Goal: Task Accomplishment & Management: Use online tool/utility

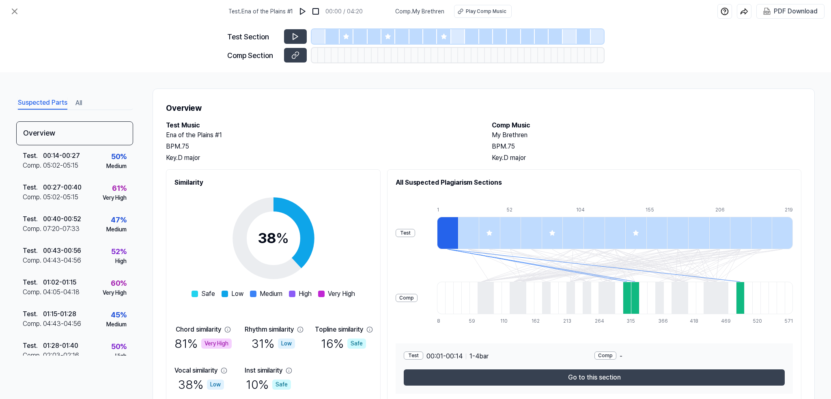
scroll to position [32, 0]
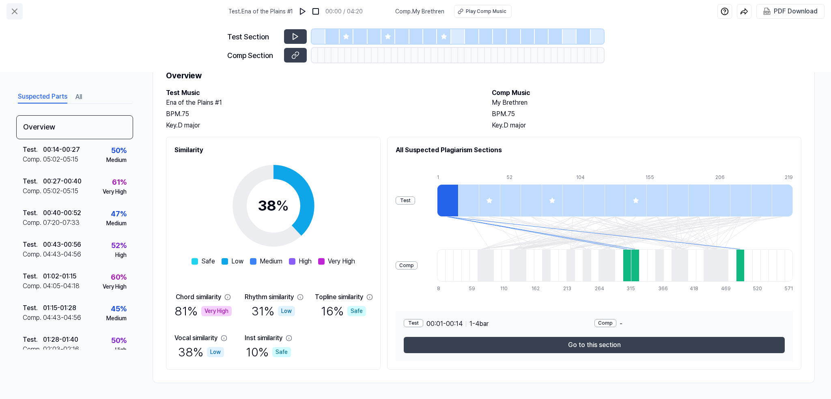
click at [12, 10] on icon at bounding box center [15, 11] width 10 height 10
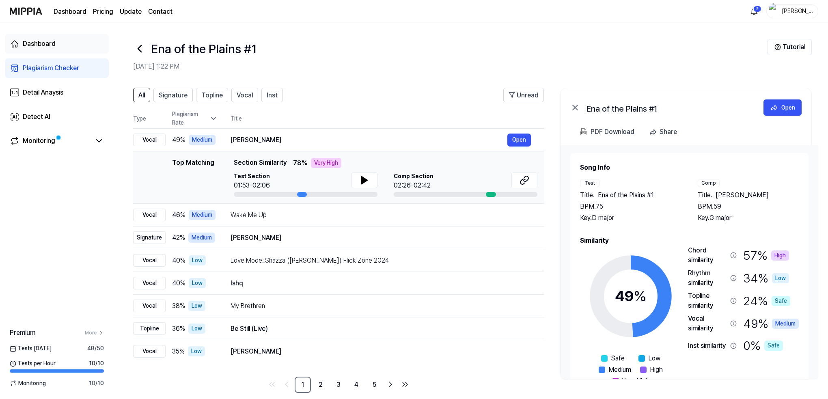
click at [35, 43] on div "Dashboard" at bounding box center [39, 44] width 33 height 10
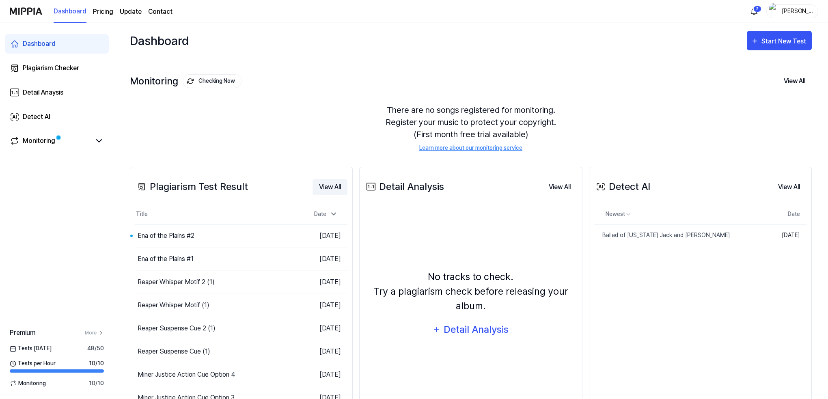
click at [328, 186] on button "View All" at bounding box center [329, 187] width 35 height 16
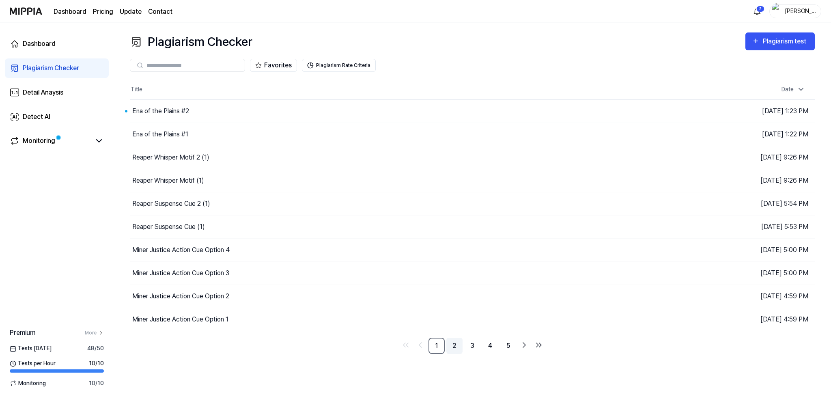
click at [453, 345] on link "2" at bounding box center [454, 346] width 16 height 16
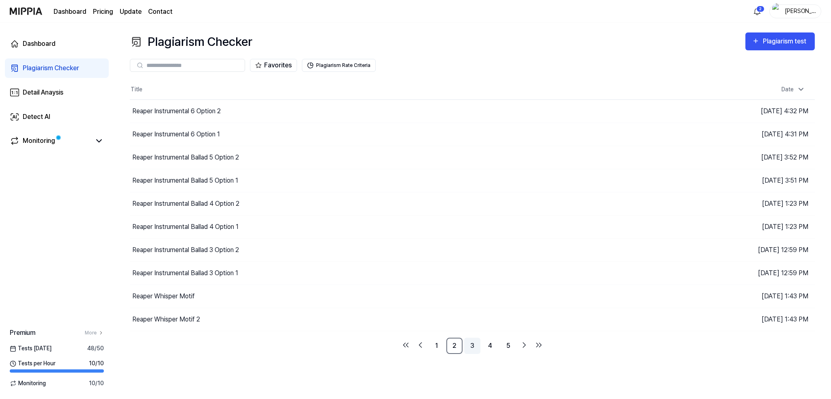
click at [474, 345] on link "3" at bounding box center [472, 346] width 16 height 16
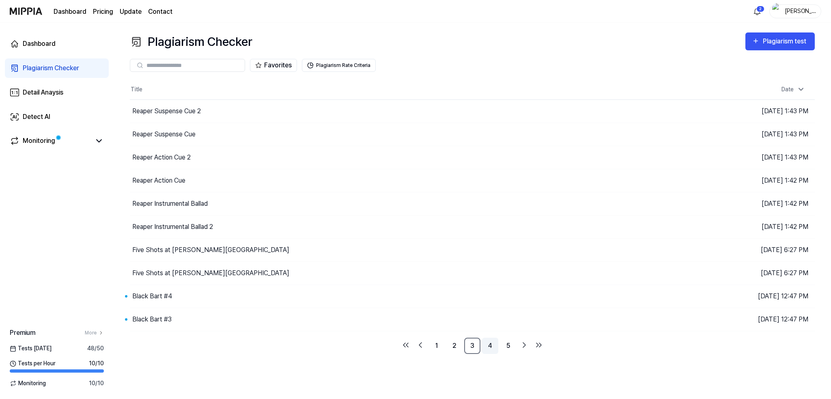
click at [493, 344] on link "4" at bounding box center [490, 346] width 16 height 16
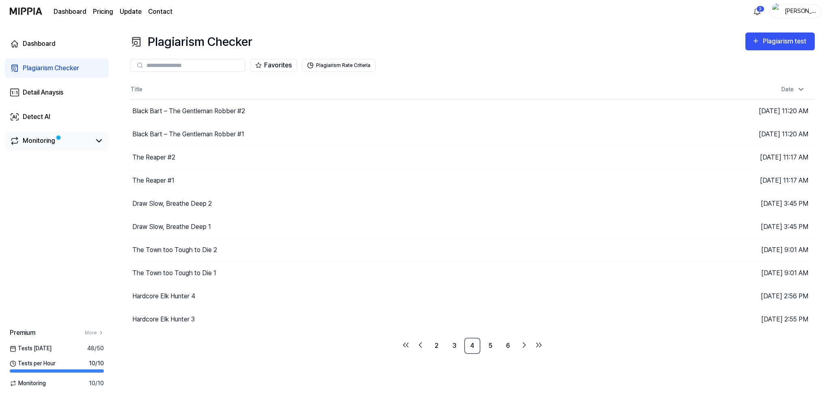
click at [42, 142] on div "Monitoring" at bounding box center [39, 141] width 32 height 10
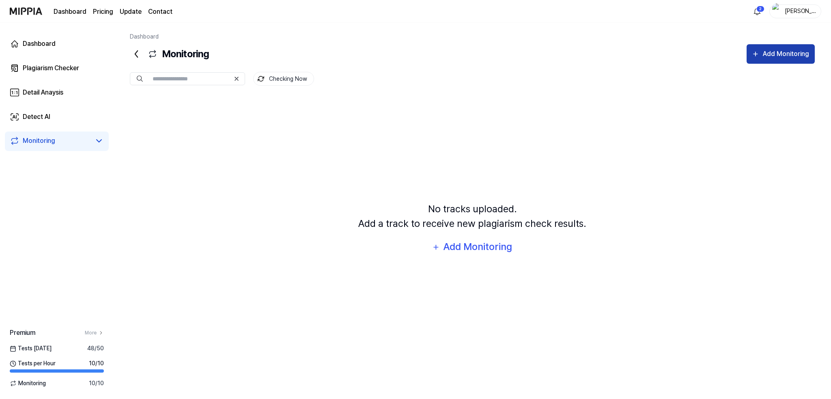
click at [773, 53] on div "Add Monitoring" at bounding box center [786, 54] width 48 height 11
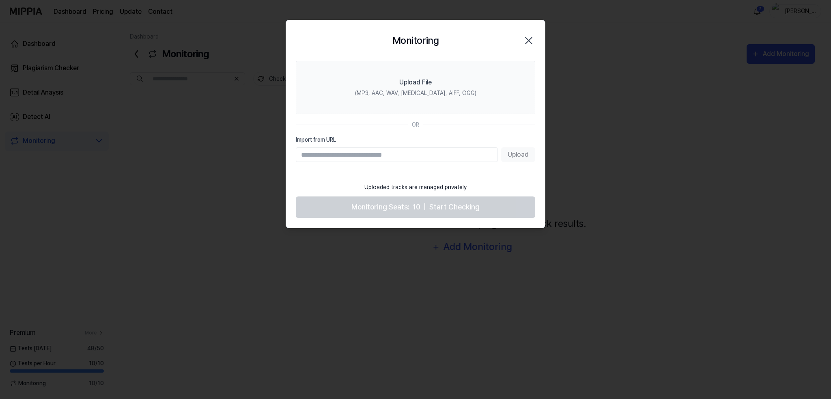
click at [529, 40] on icon "button" at bounding box center [528, 40] width 6 height 6
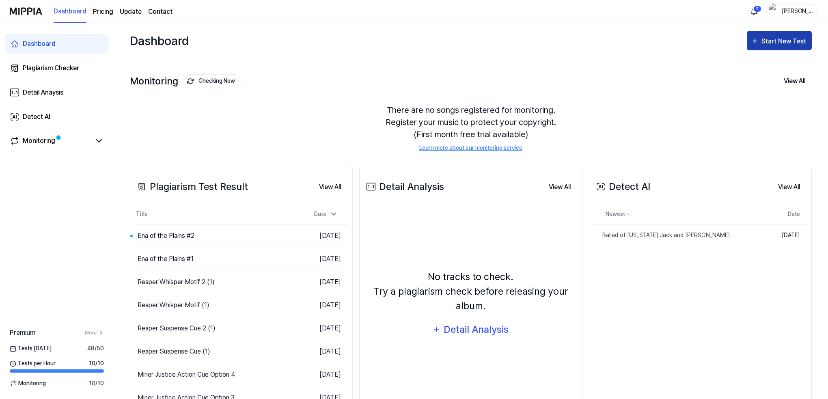
drag, startPoint x: 0, startPoint y: 0, endPoint x: 778, endPoint y: 40, distance: 779.2
click at [779, 40] on div "Start New Test" at bounding box center [784, 41] width 46 height 11
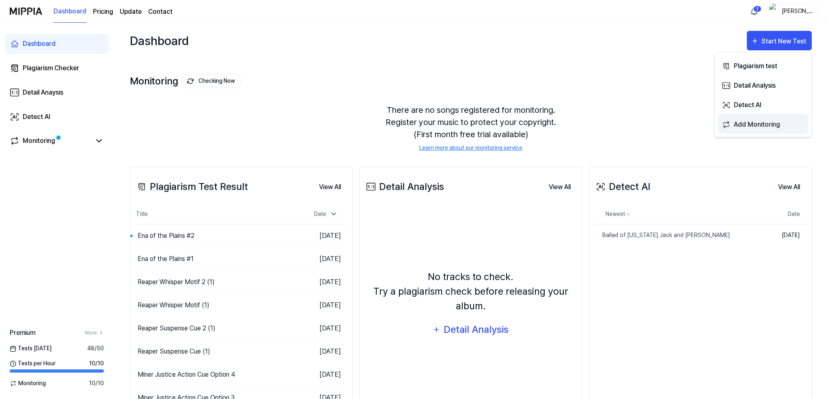
click at [747, 123] on div "Add Monitoring" at bounding box center [769, 124] width 71 height 11
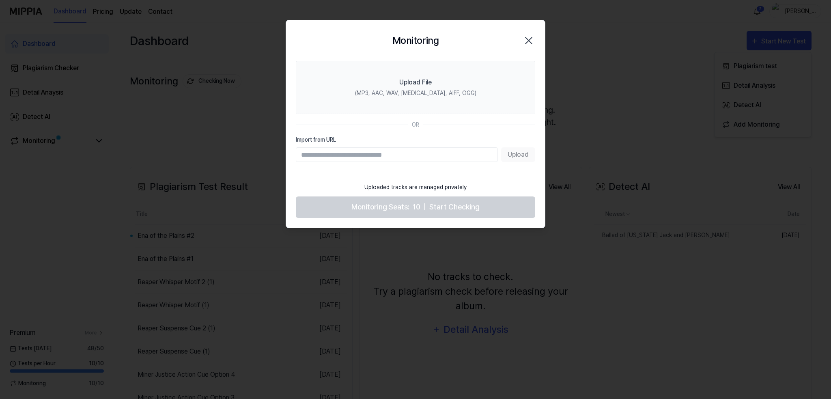
click at [377, 153] on input "Import from URL" at bounding box center [397, 154] width 202 height 15
type input "**********"
drag, startPoint x: 523, startPoint y: 155, endPoint x: 519, endPoint y: 156, distance: 4.6
click at [520, 155] on button "Upload" at bounding box center [518, 154] width 34 height 15
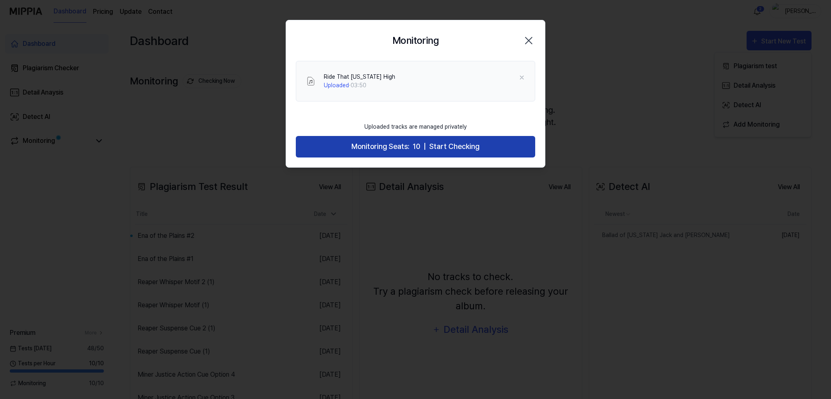
click at [411, 146] on button "Monitoring Seats: 10 | Start Checking" at bounding box center [415, 147] width 239 height 22
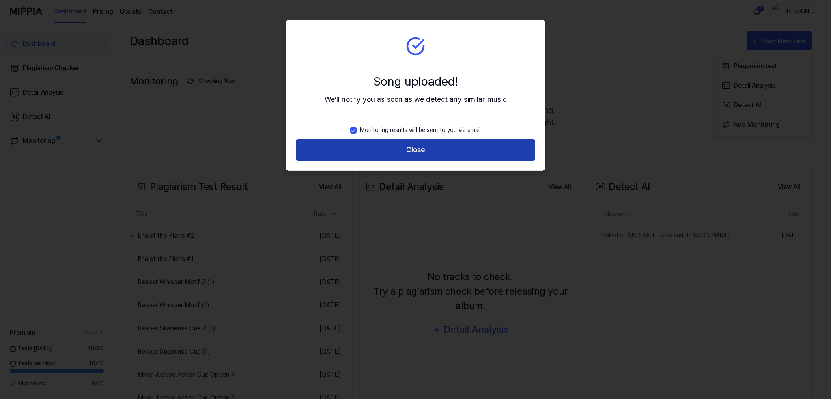
click at [409, 151] on button "Close" at bounding box center [415, 150] width 239 height 22
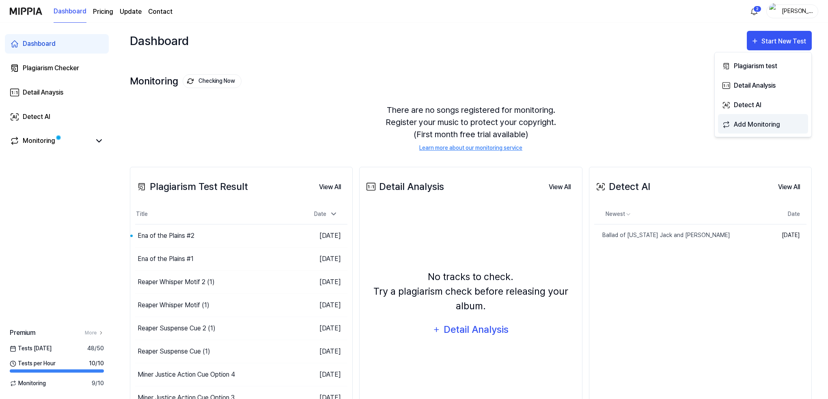
click at [756, 126] on div "Add Monitoring" at bounding box center [769, 124] width 71 height 11
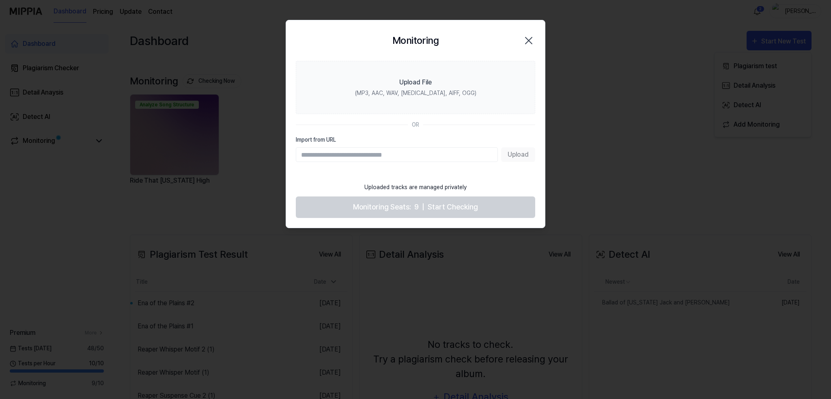
click at [333, 149] on input "Import from URL" at bounding box center [397, 154] width 202 height 15
paste input "**********"
type input "**********"
click at [514, 154] on button "Upload" at bounding box center [518, 154] width 34 height 15
click at [527, 39] on icon "button" at bounding box center [528, 40] width 13 height 13
